Goal: Navigation & Orientation: Go to known website

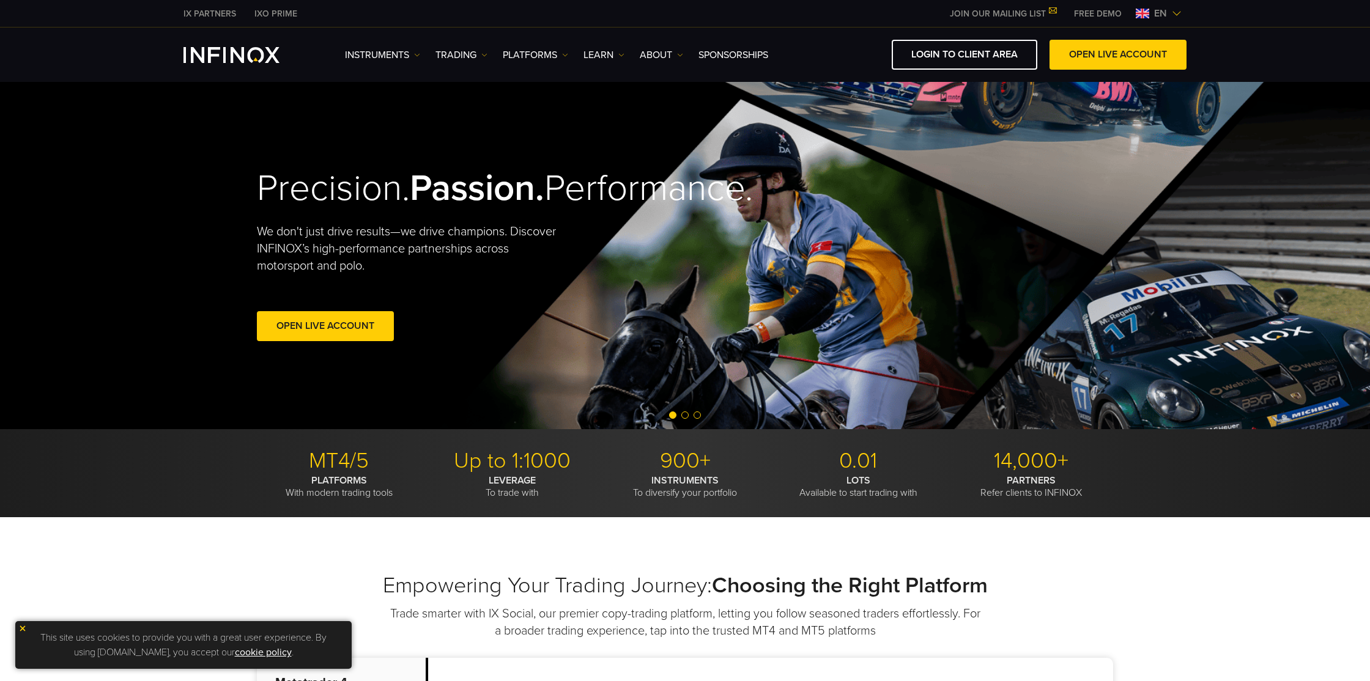
click at [1178, 19] on div "en" at bounding box center [1159, 13] width 56 height 15
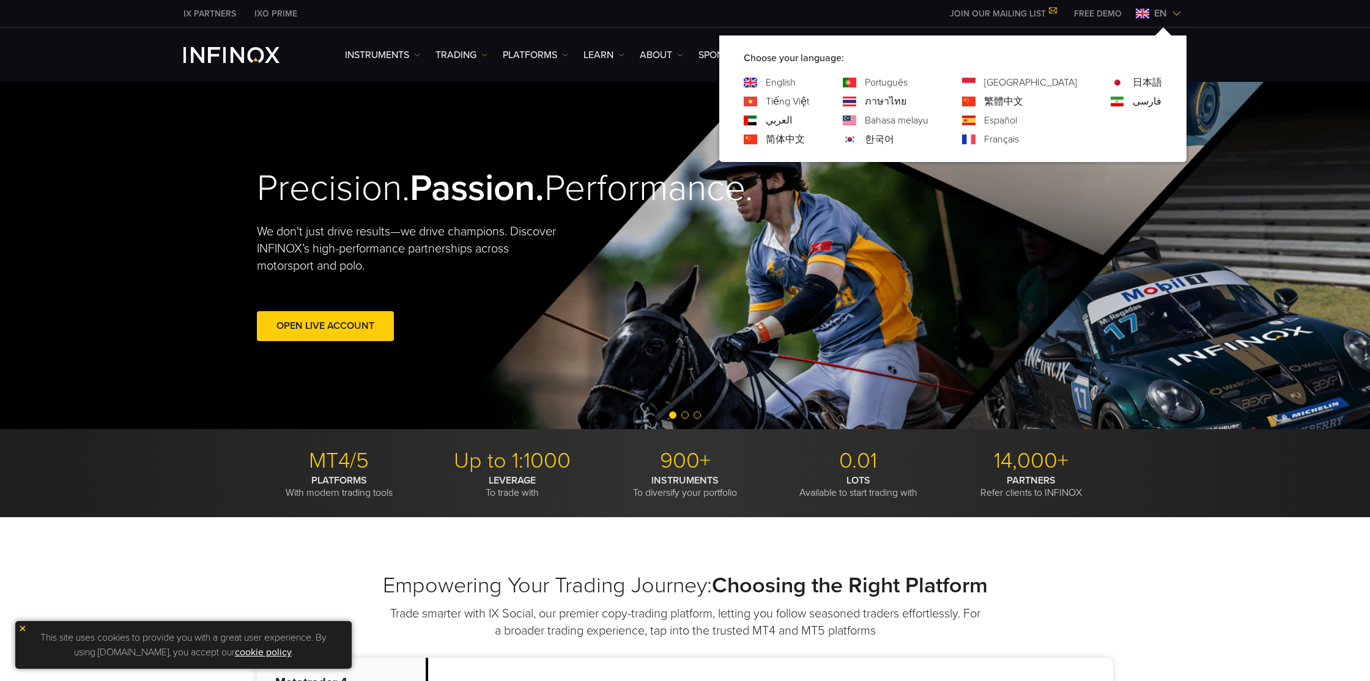
click at [907, 78] on link "Português" at bounding box center [886, 82] width 43 height 15
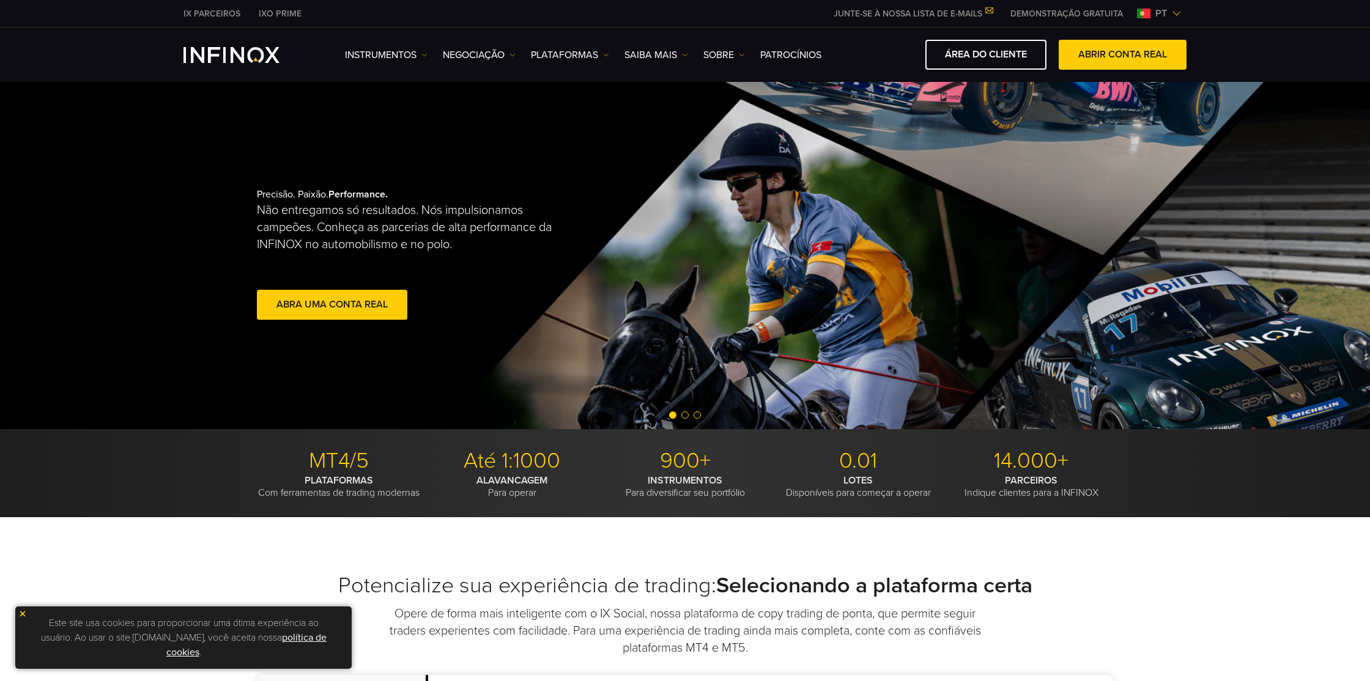
click at [998, 61] on link "ÁREA DO CLIENTE" at bounding box center [985, 55] width 121 height 30
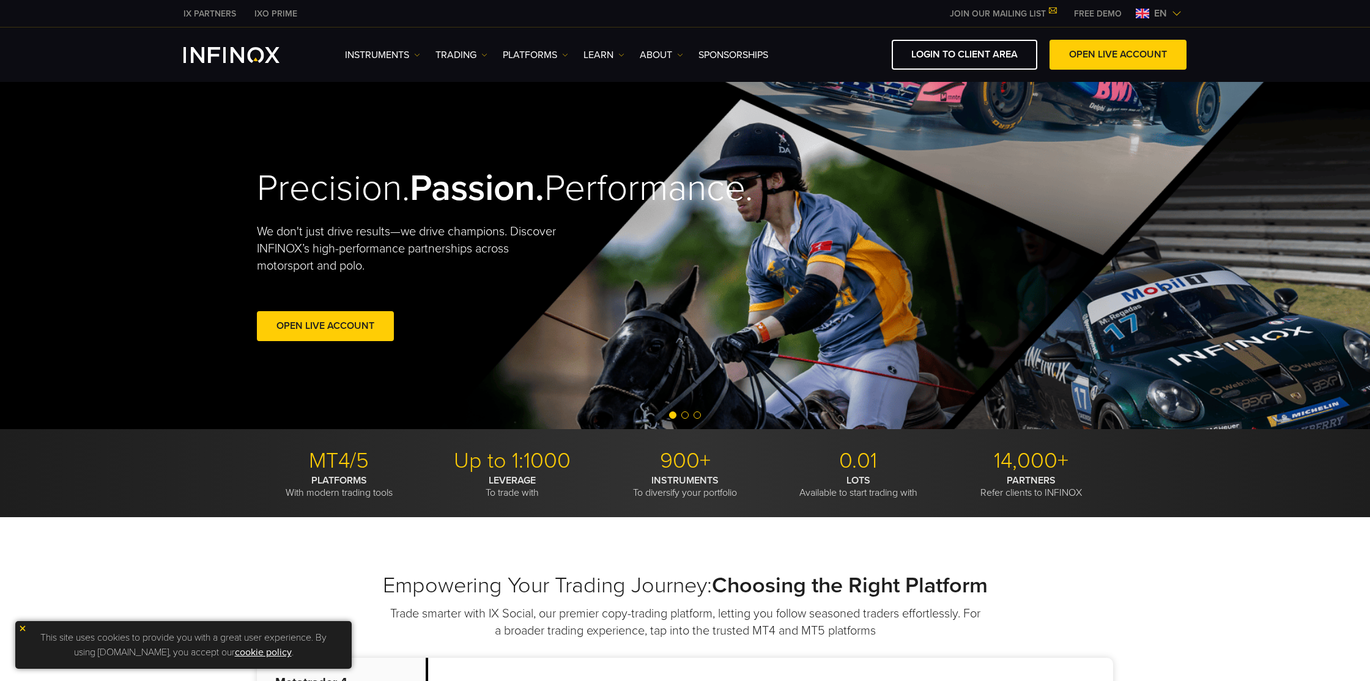
click at [968, 61] on link "LOGIN TO CLIENT AREA" at bounding box center [964, 55] width 146 height 30
click at [937, 61] on link "LOGIN TO CLIENT AREA" at bounding box center [964, 55] width 146 height 30
